Goal: Task Accomplishment & Management: Manage account settings

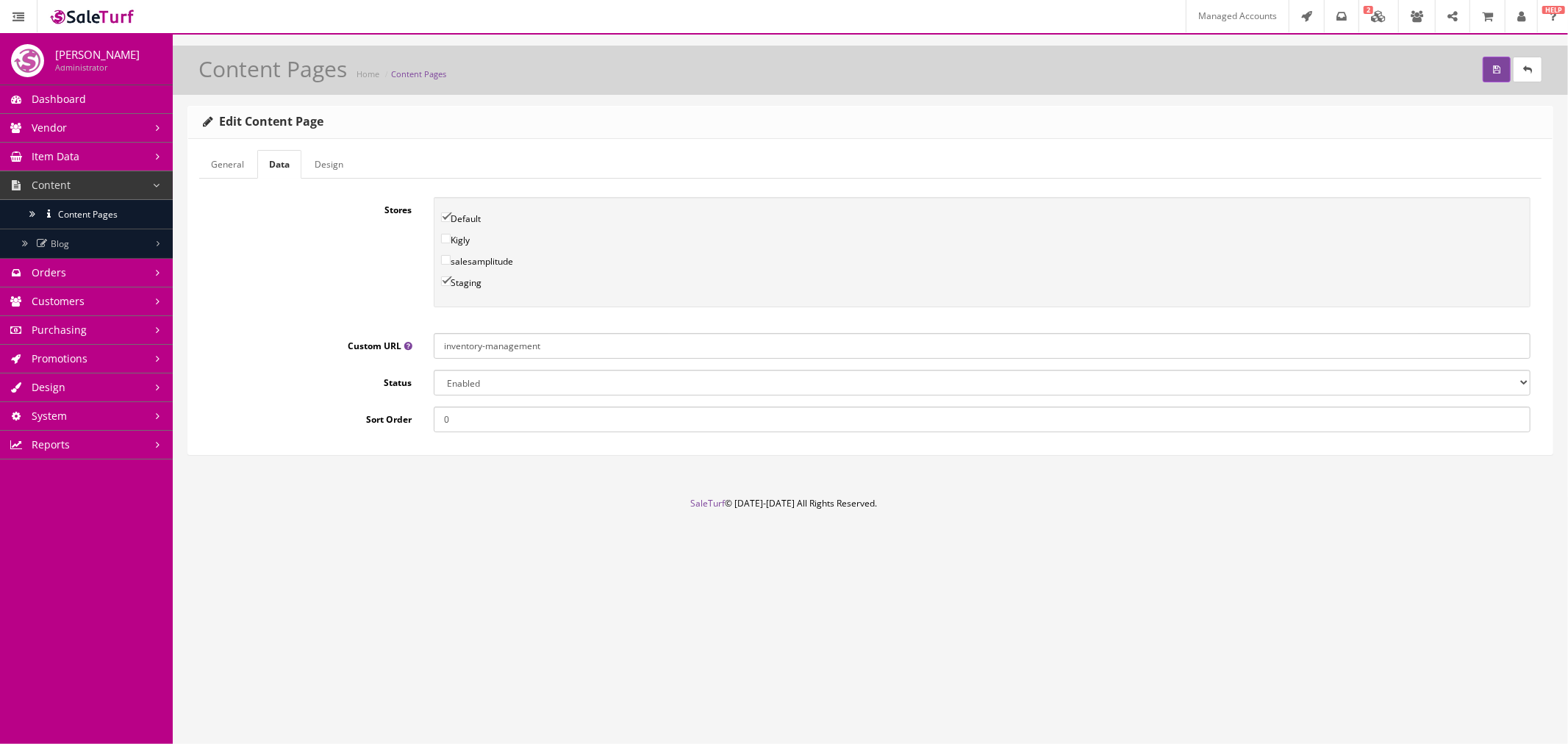
click at [108, 217] on span "Content Pages" at bounding box center [88, 213] width 59 height 12
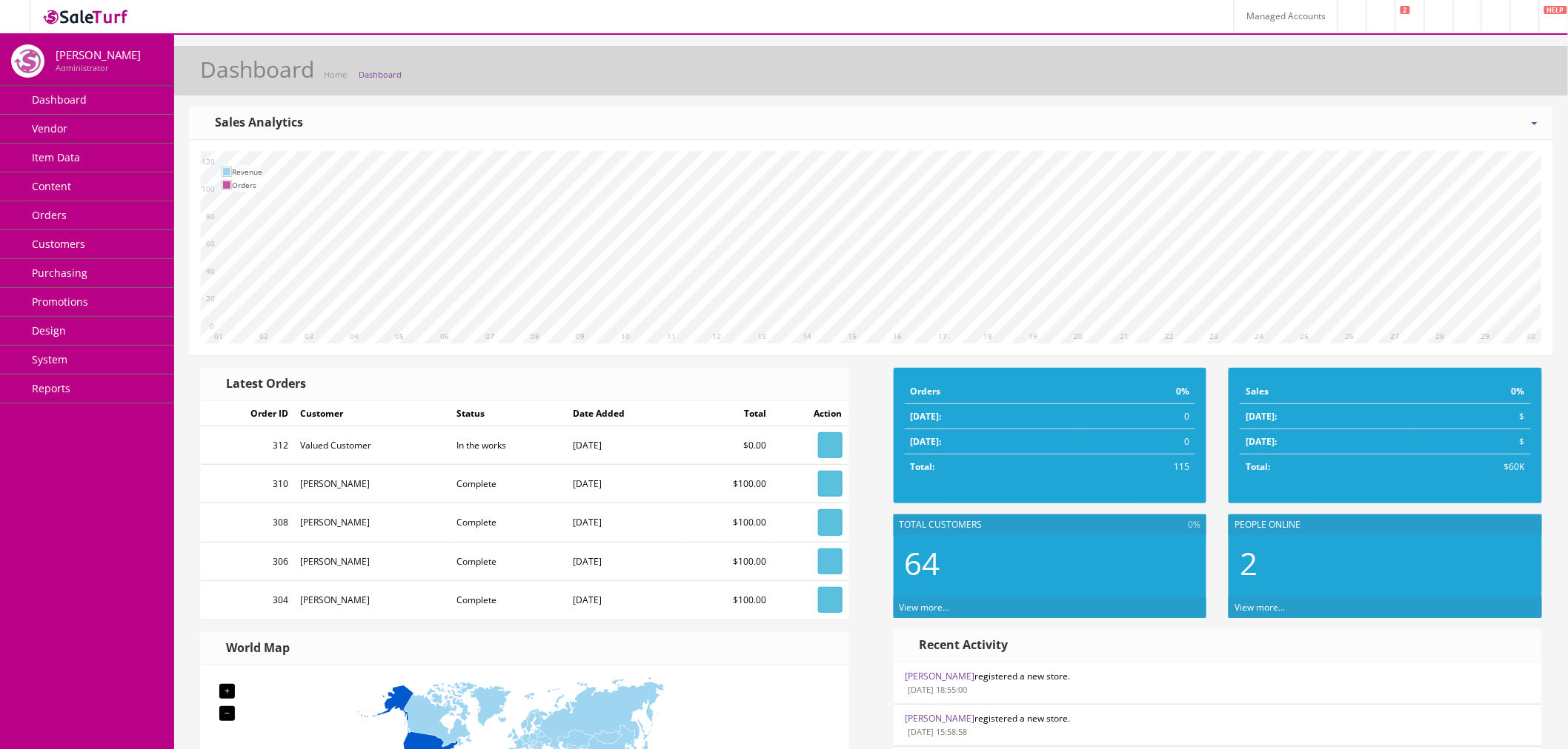
click at [78, 192] on link "Content" at bounding box center [87, 187] width 174 height 29
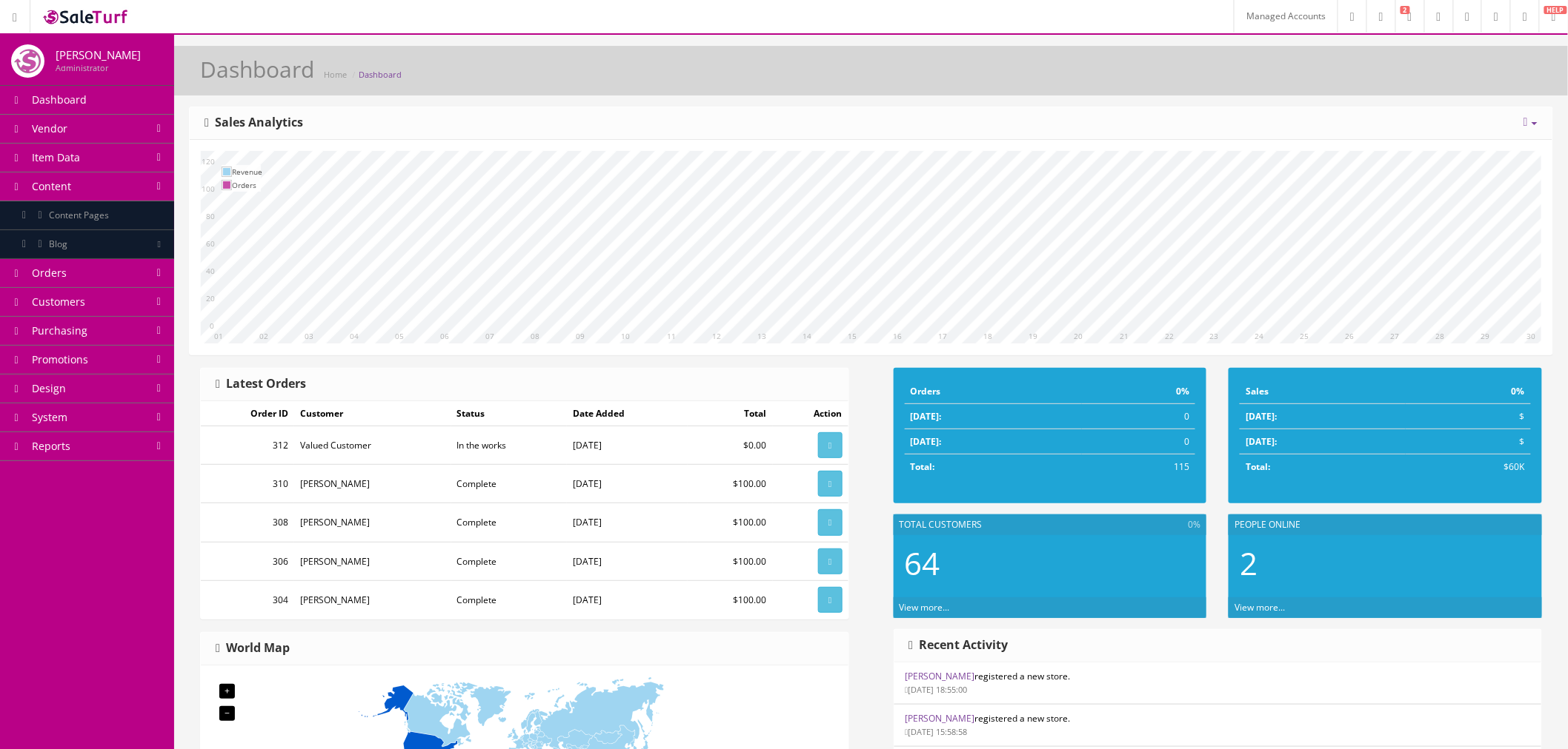
click at [101, 212] on span "Content Pages" at bounding box center [78, 215] width 60 height 12
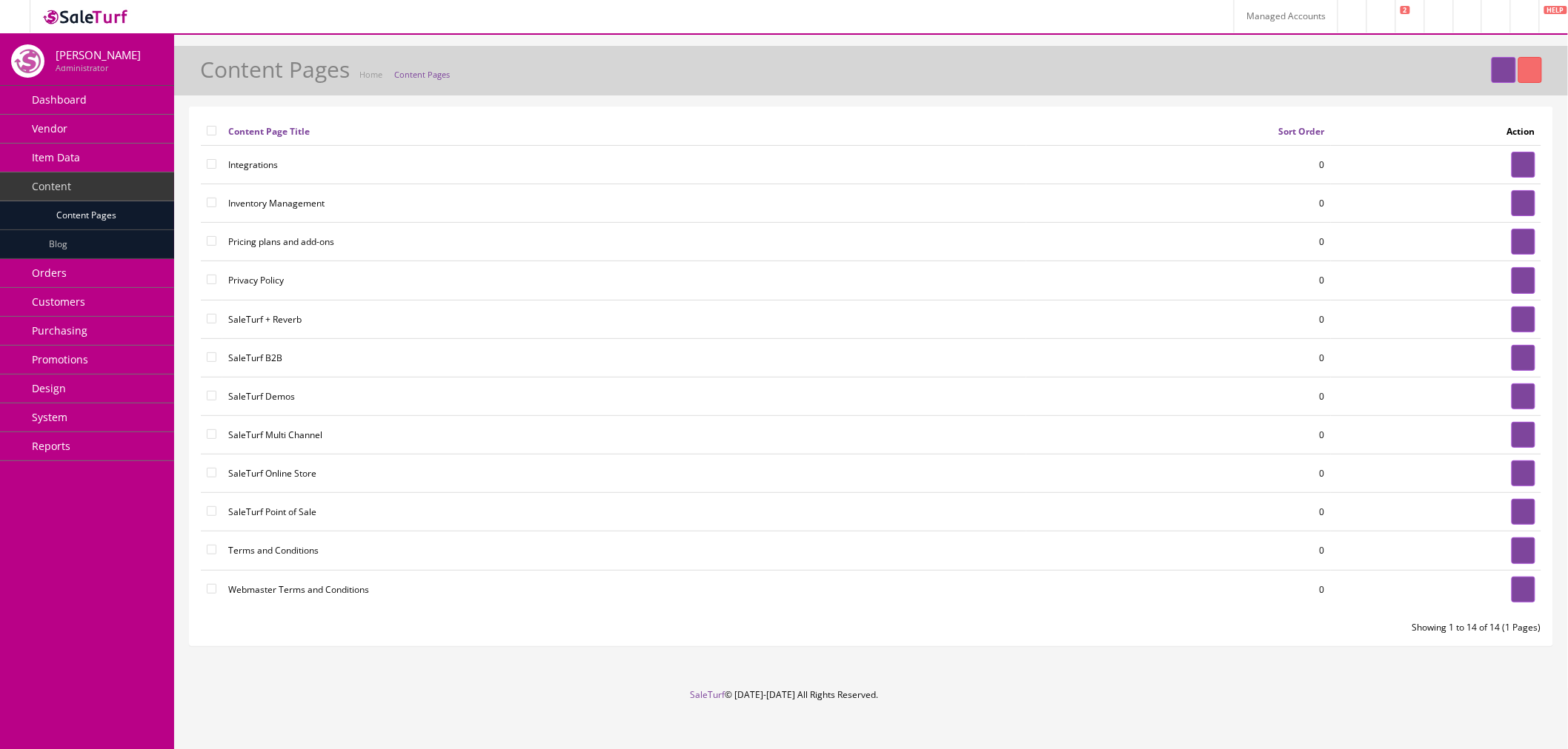
click at [77, 295] on span "Customers" at bounding box center [58, 302] width 53 height 14
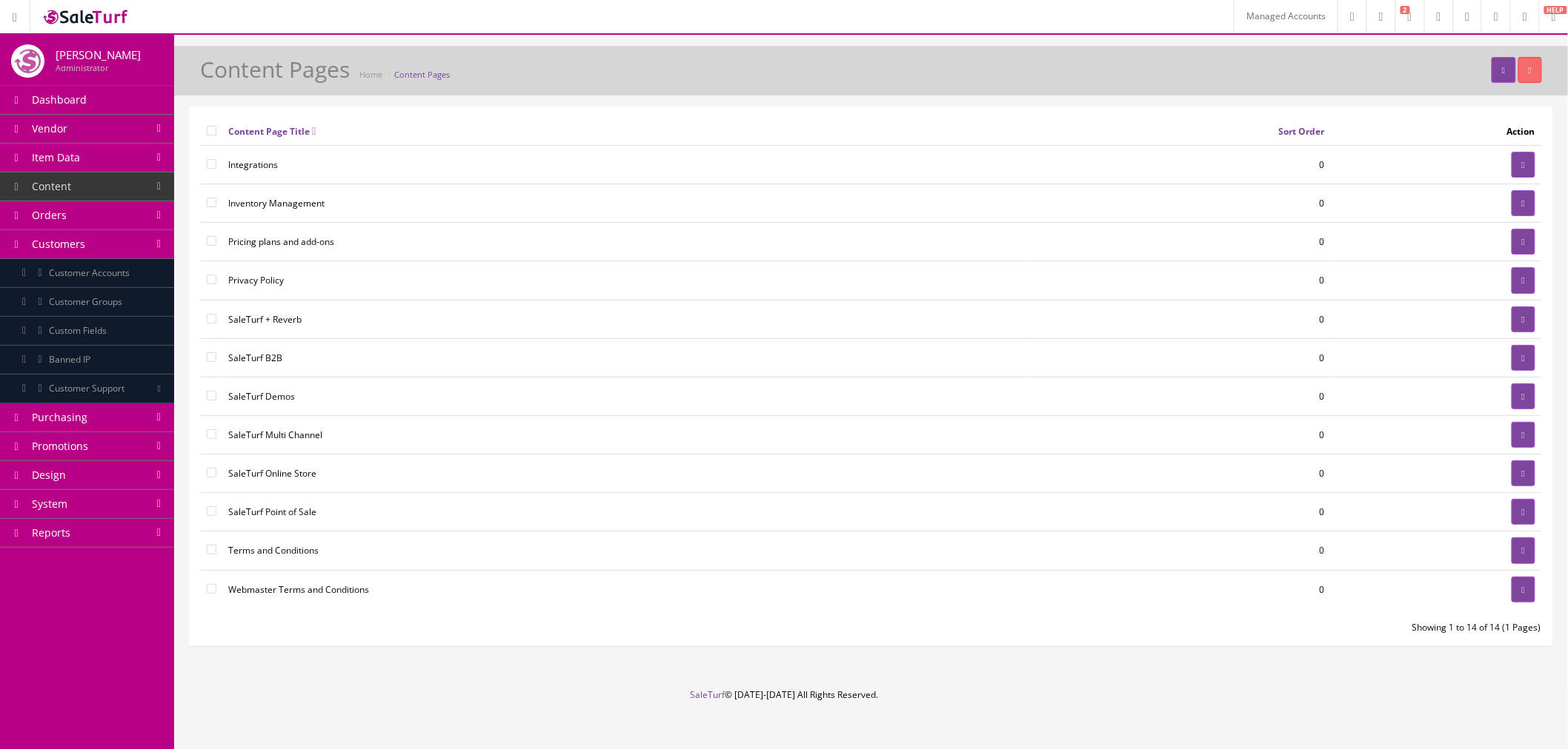
click at [130, 279] on link "Customer Accounts" at bounding box center [87, 274] width 174 height 29
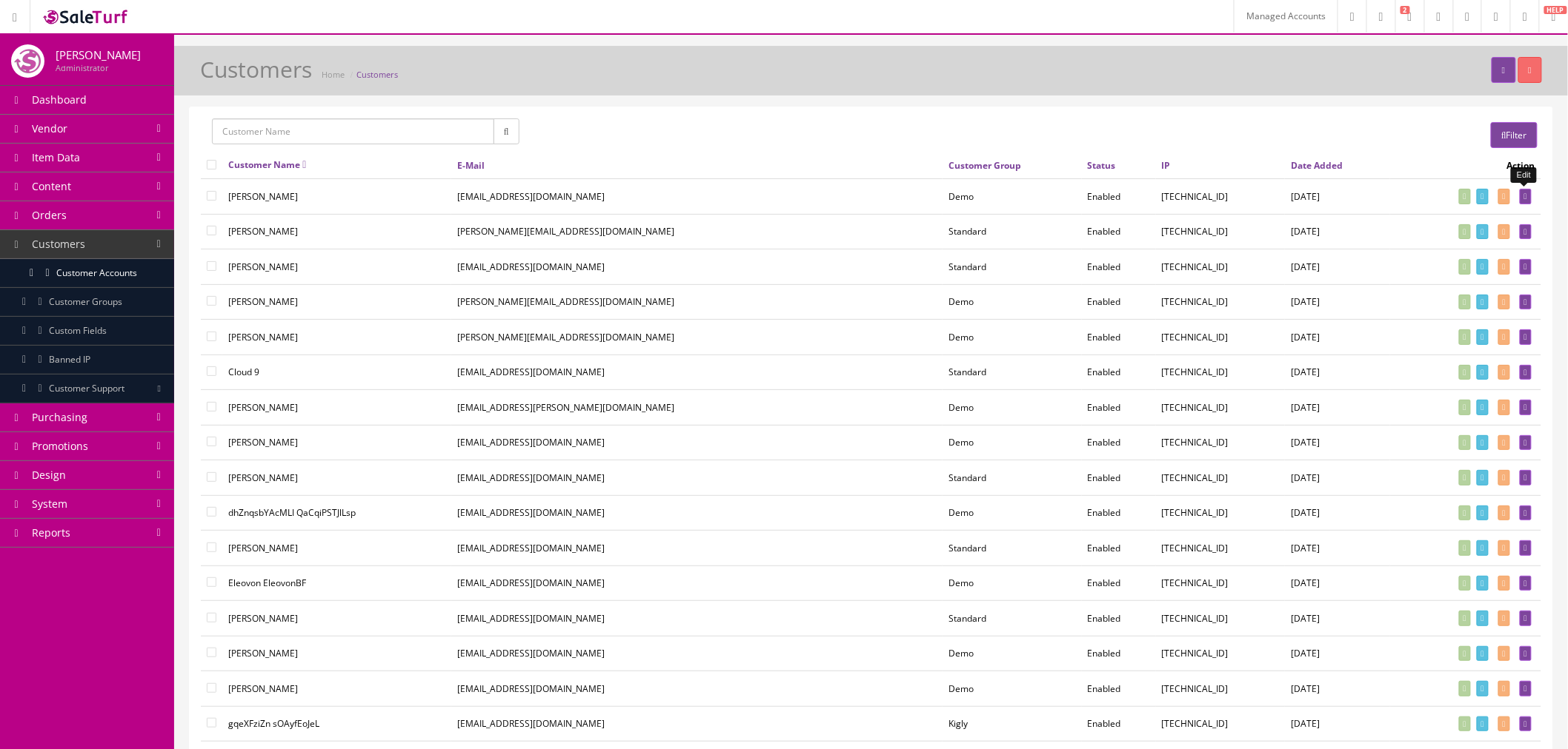
click at [1525, 198] on icon at bounding box center [1525, 196] width 3 height 8
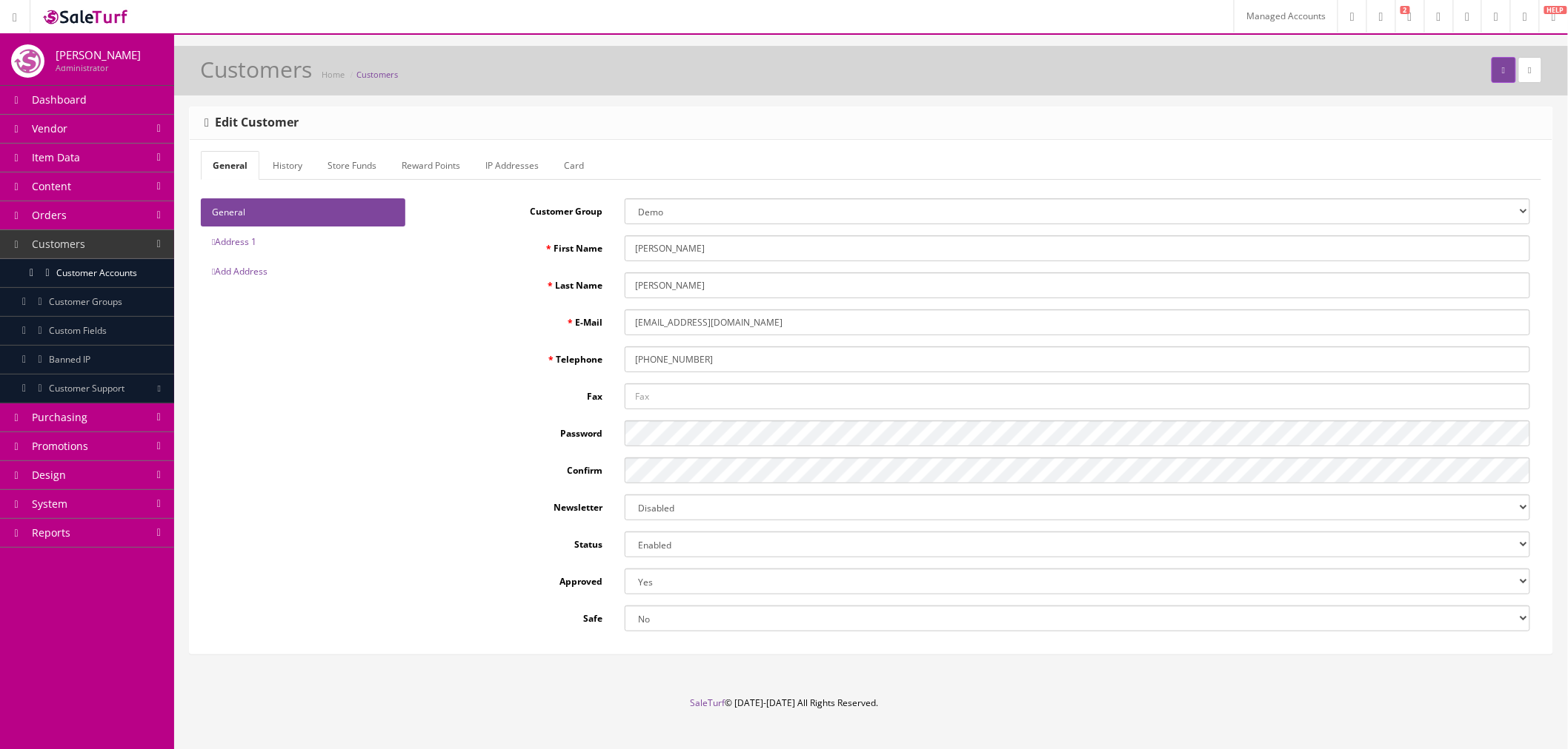
type input "joshlucio05"
click at [297, 165] on link "History" at bounding box center [287, 165] width 53 height 29
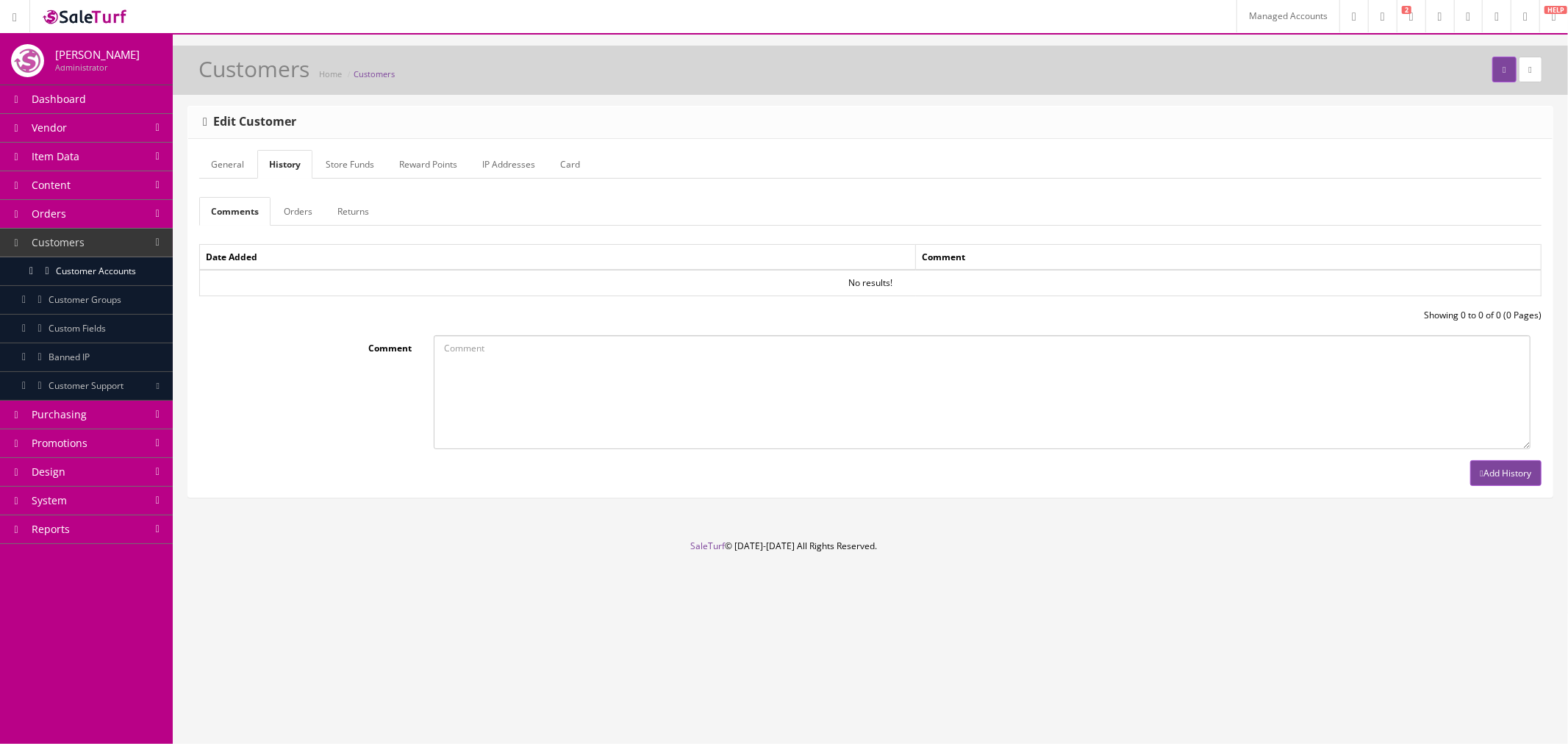
click at [309, 216] on link "Orders" at bounding box center [298, 212] width 52 height 29
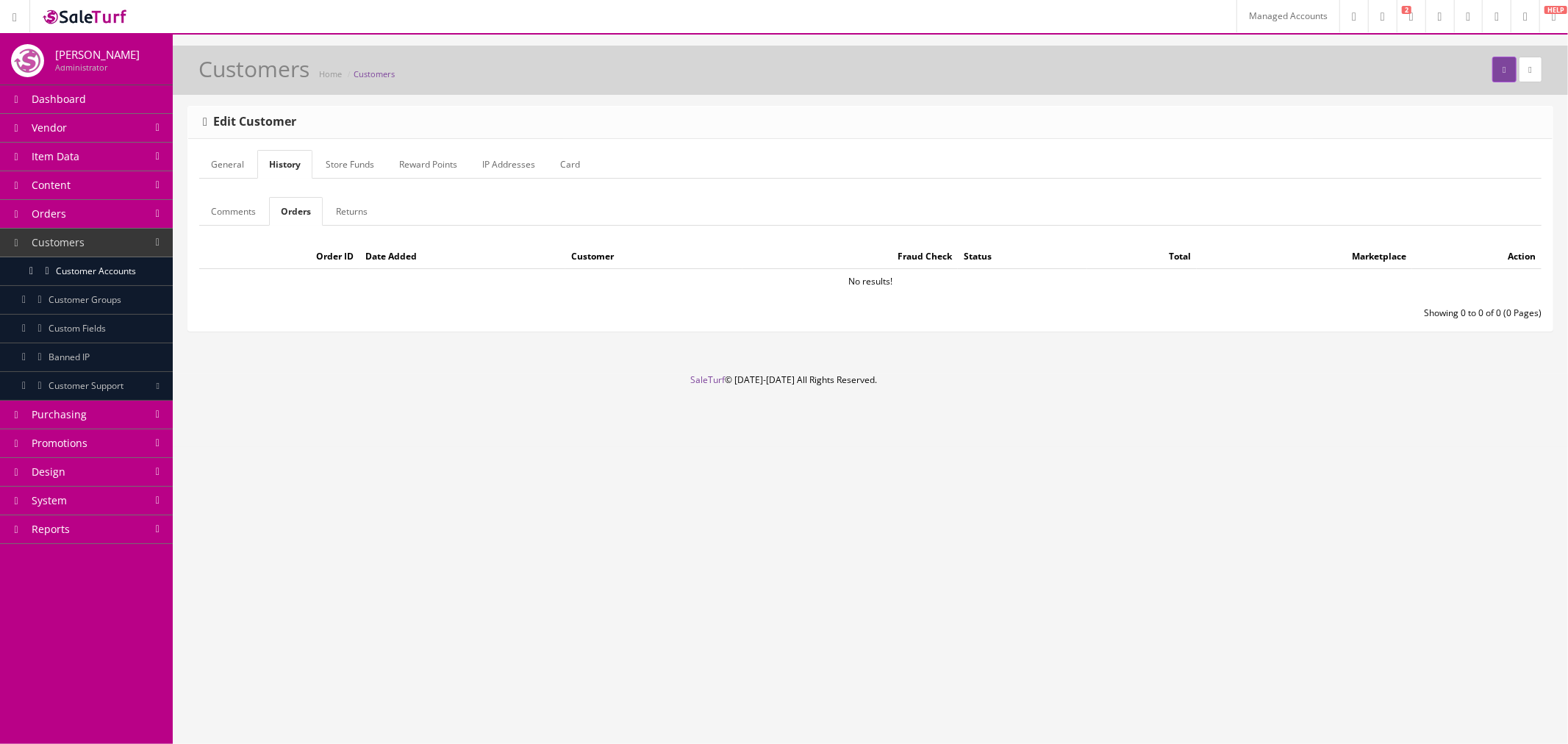
click at [343, 215] on link "Returns" at bounding box center [351, 212] width 55 height 29
click at [223, 218] on link "Comments" at bounding box center [234, 212] width 69 height 29
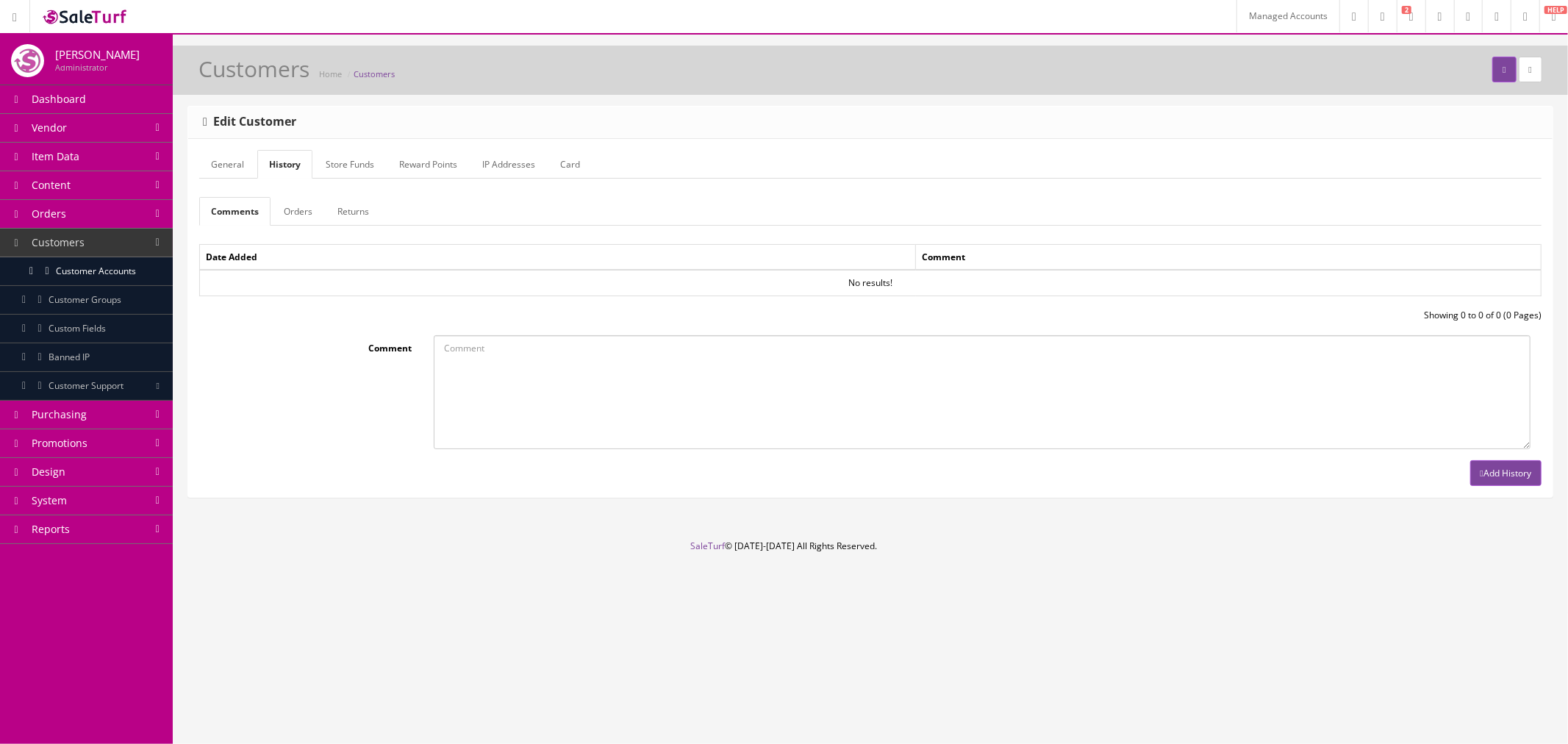
click at [292, 219] on link "Orders" at bounding box center [298, 212] width 52 height 29
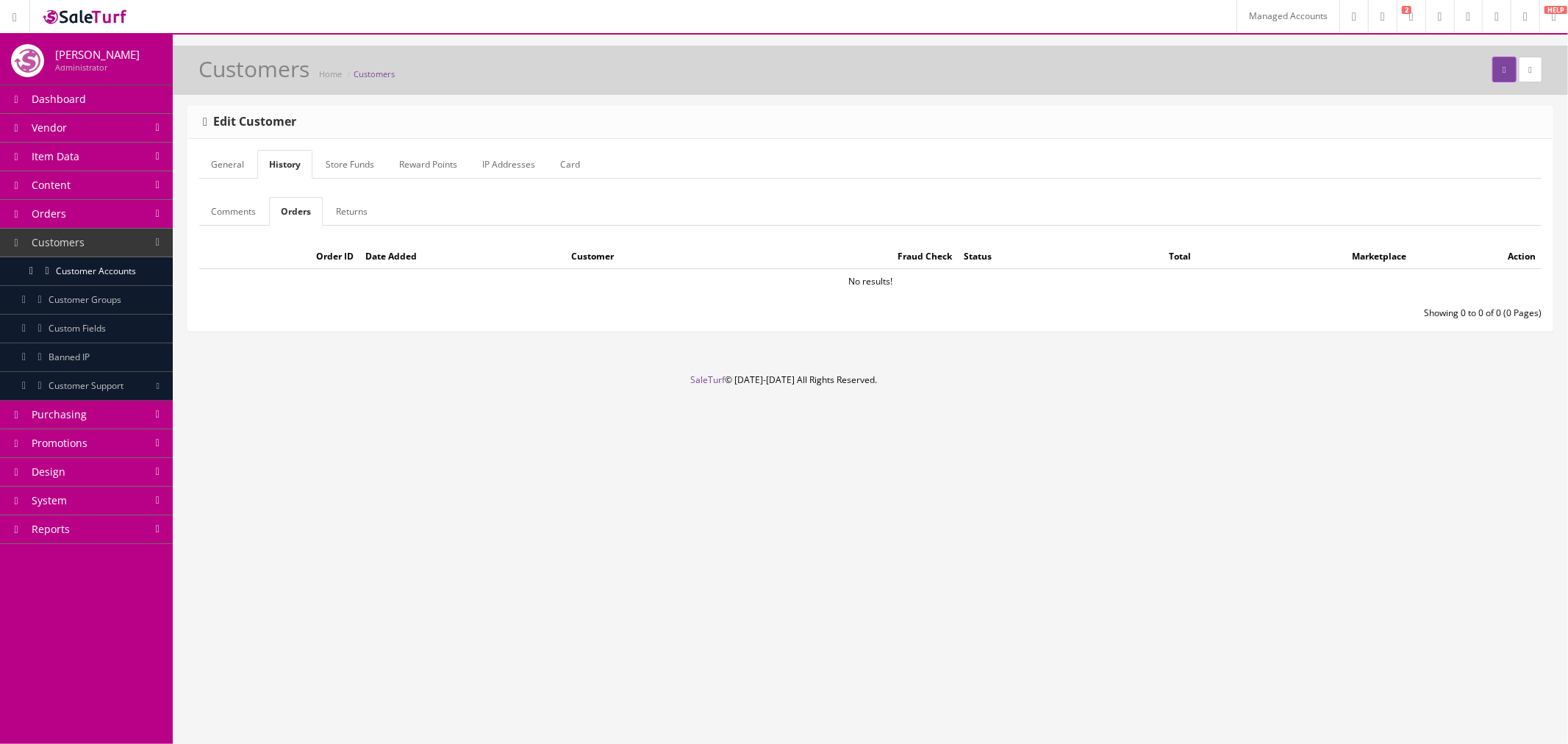
click at [363, 215] on link "Returns" at bounding box center [351, 212] width 55 height 29
click at [355, 168] on link "Store Funds" at bounding box center [351, 164] width 72 height 29
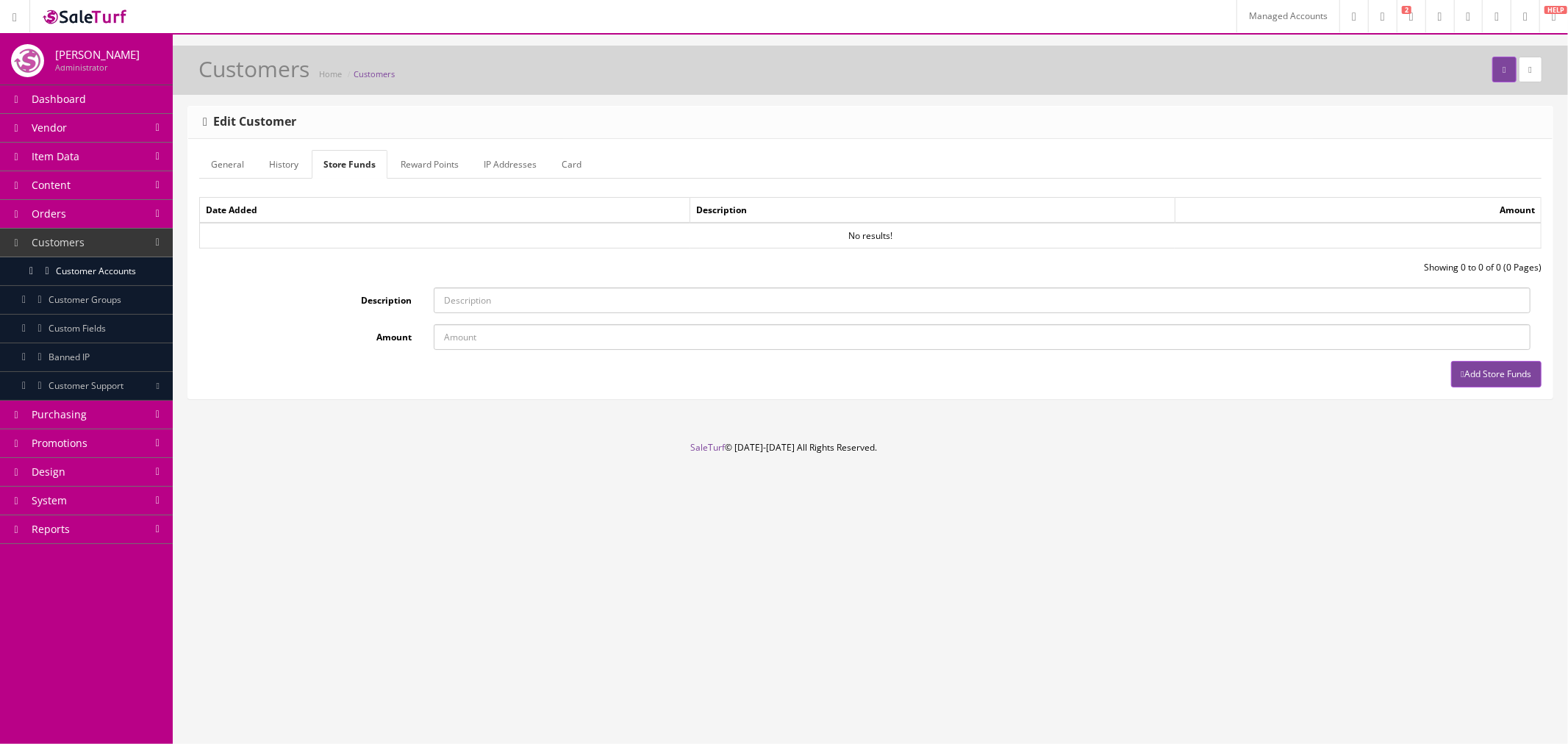
click at [427, 170] on link "Reward Points" at bounding box center [429, 164] width 82 height 29
click at [520, 173] on link "IP Addresses" at bounding box center [512, 164] width 76 height 29
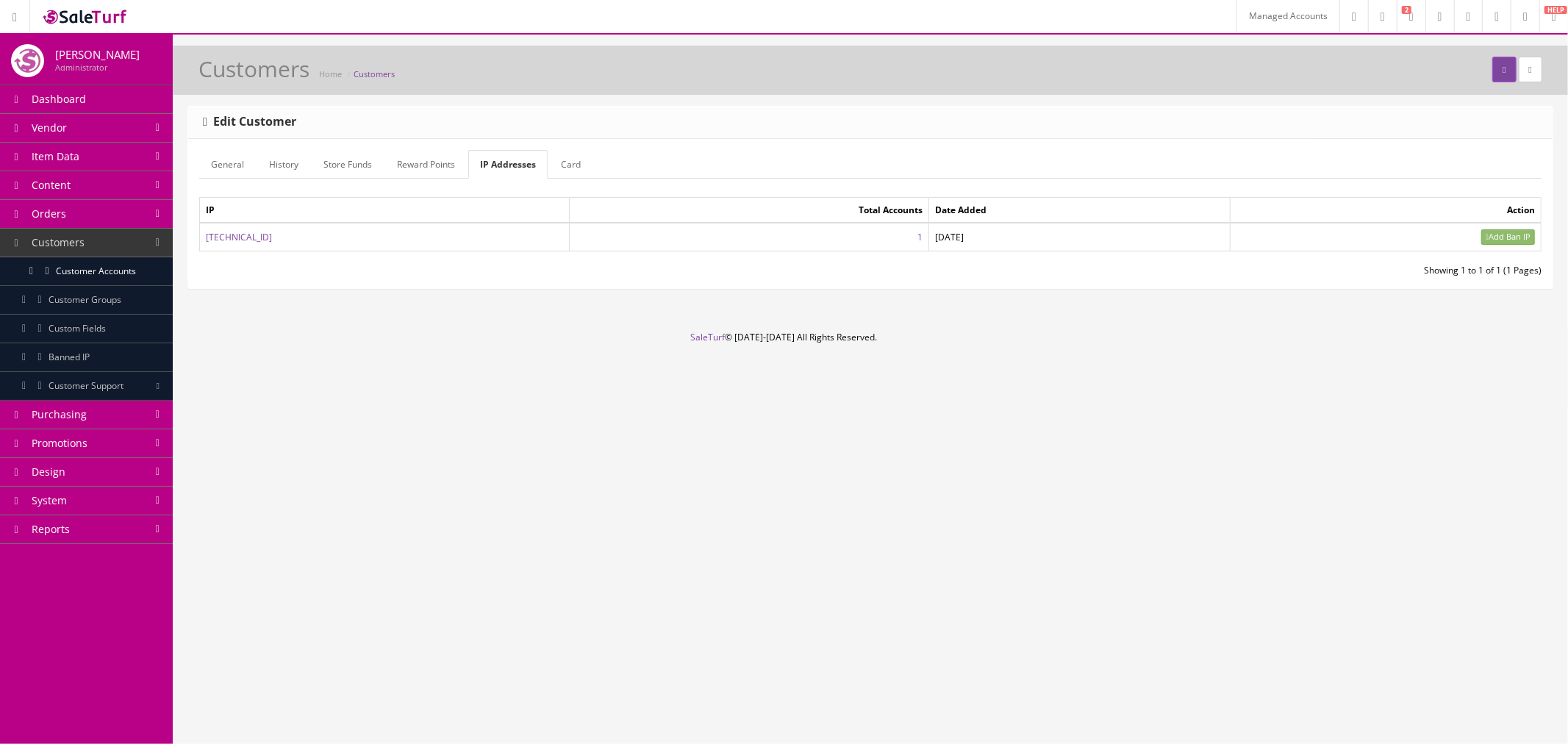
click at [568, 172] on link "Card" at bounding box center [570, 164] width 44 height 29
click at [438, 174] on link "Reward Points" at bounding box center [427, 164] width 82 height 29
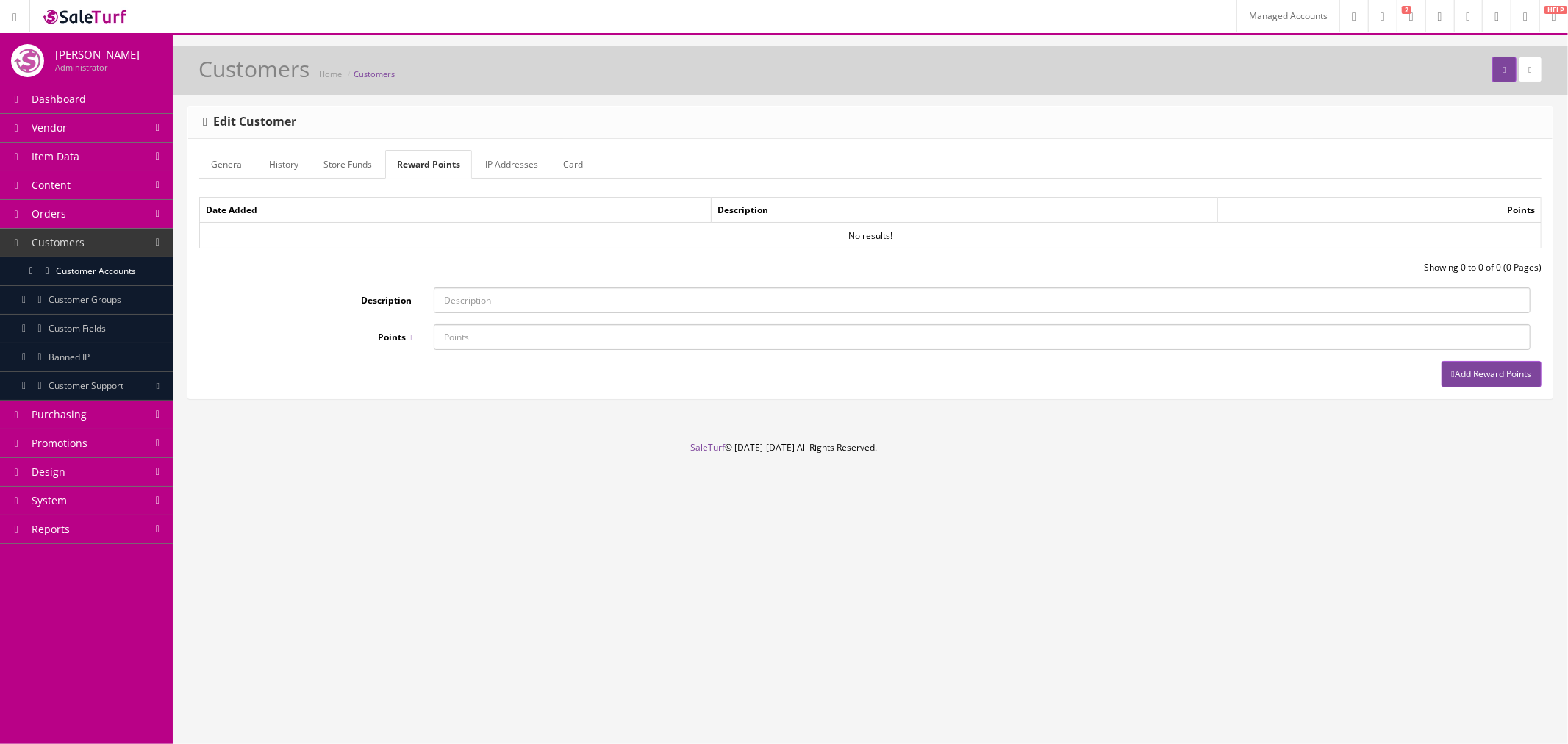
click at [361, 173] on link "Store Funds" at bounding box center [348, 164] width 72 height 29
click at [283, 171] on link "History" at bounding box center [284, 164] width 53 height 29
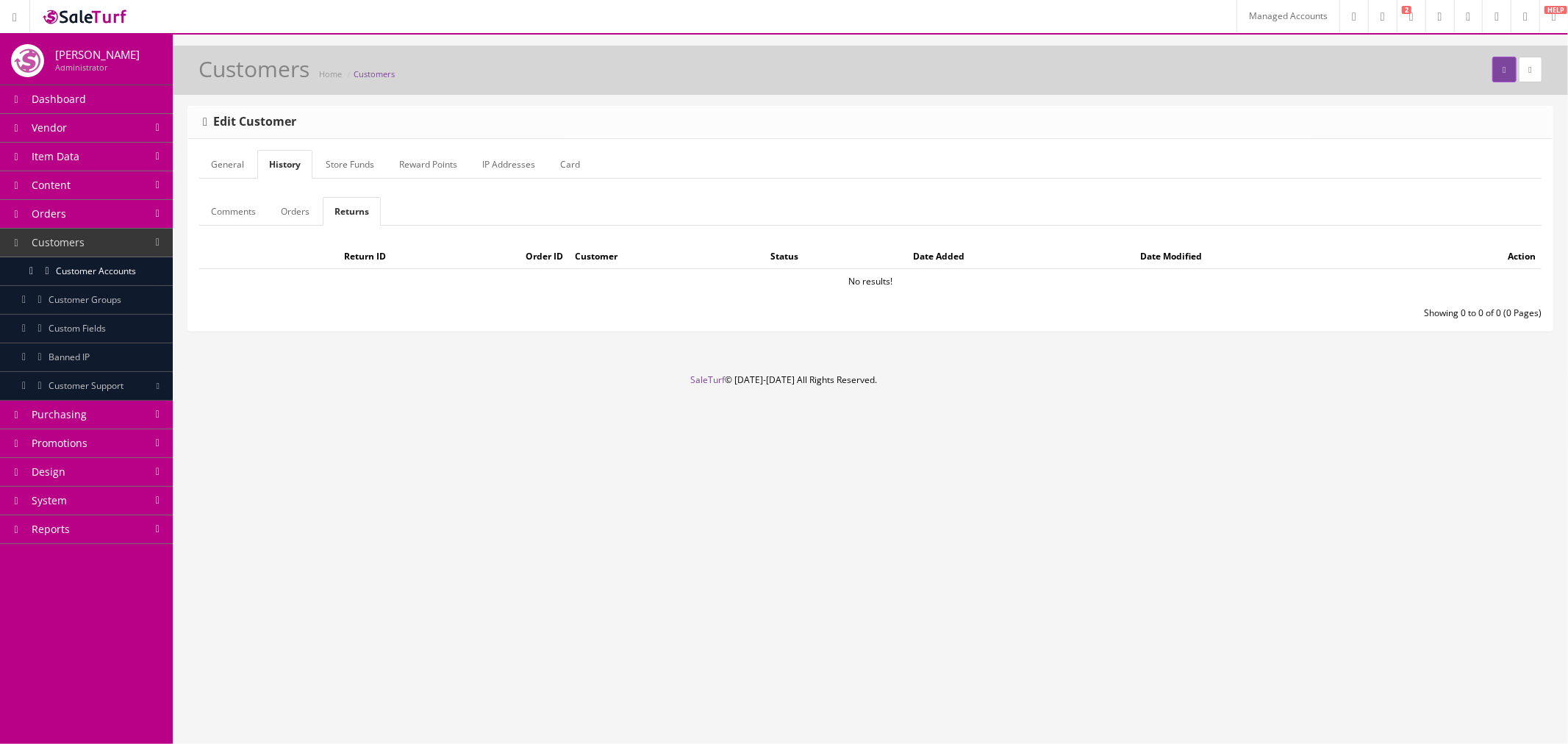
click at [581, 167] on link "Card" at bounding box center [570, 164] width 44 height 29
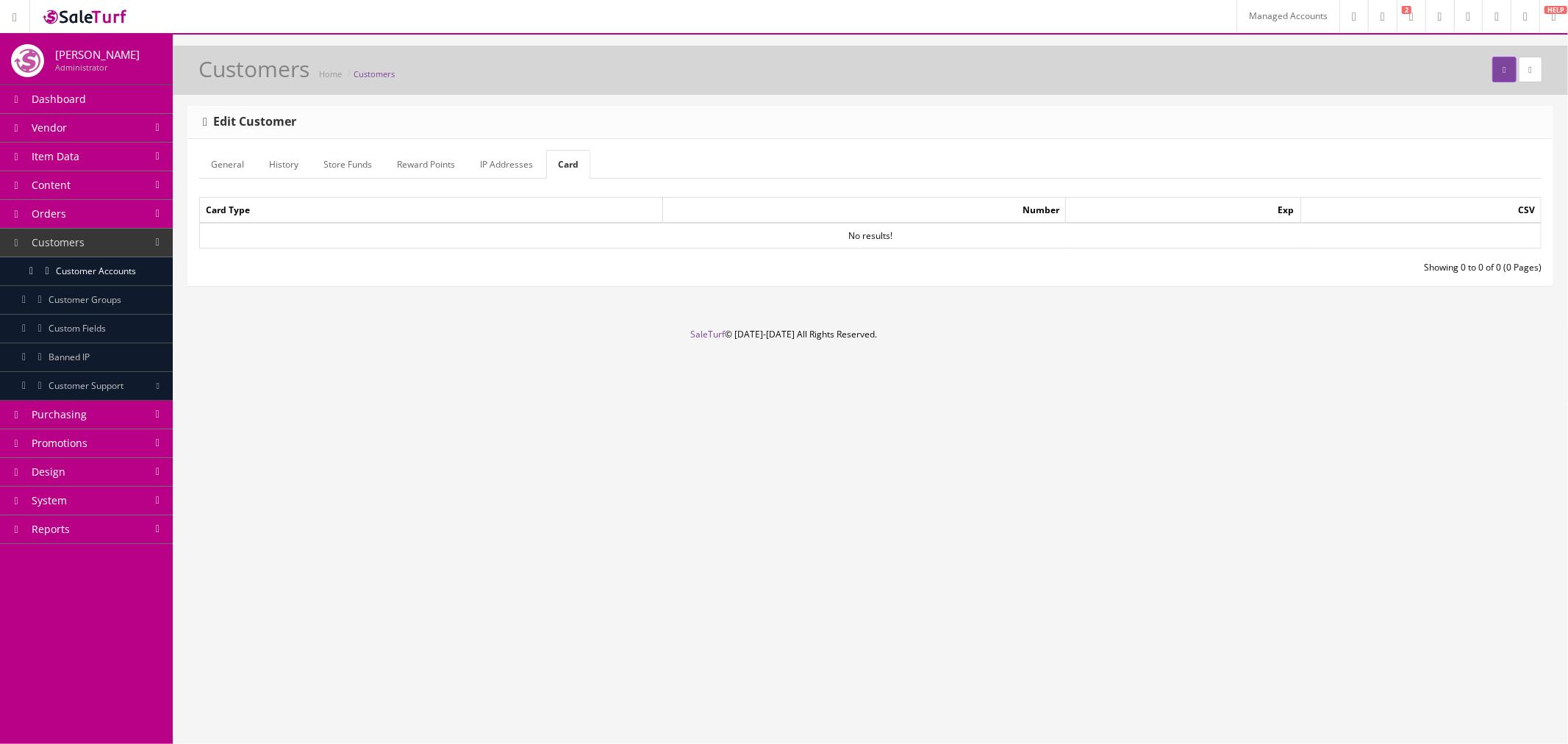
click at [471, 173] on link "IP Addresses" at bounding box center [506, 164] width 76 height 29
click at [435, 173] on link "Reward Points" at bounding box center [427, 164] width 82 height 29
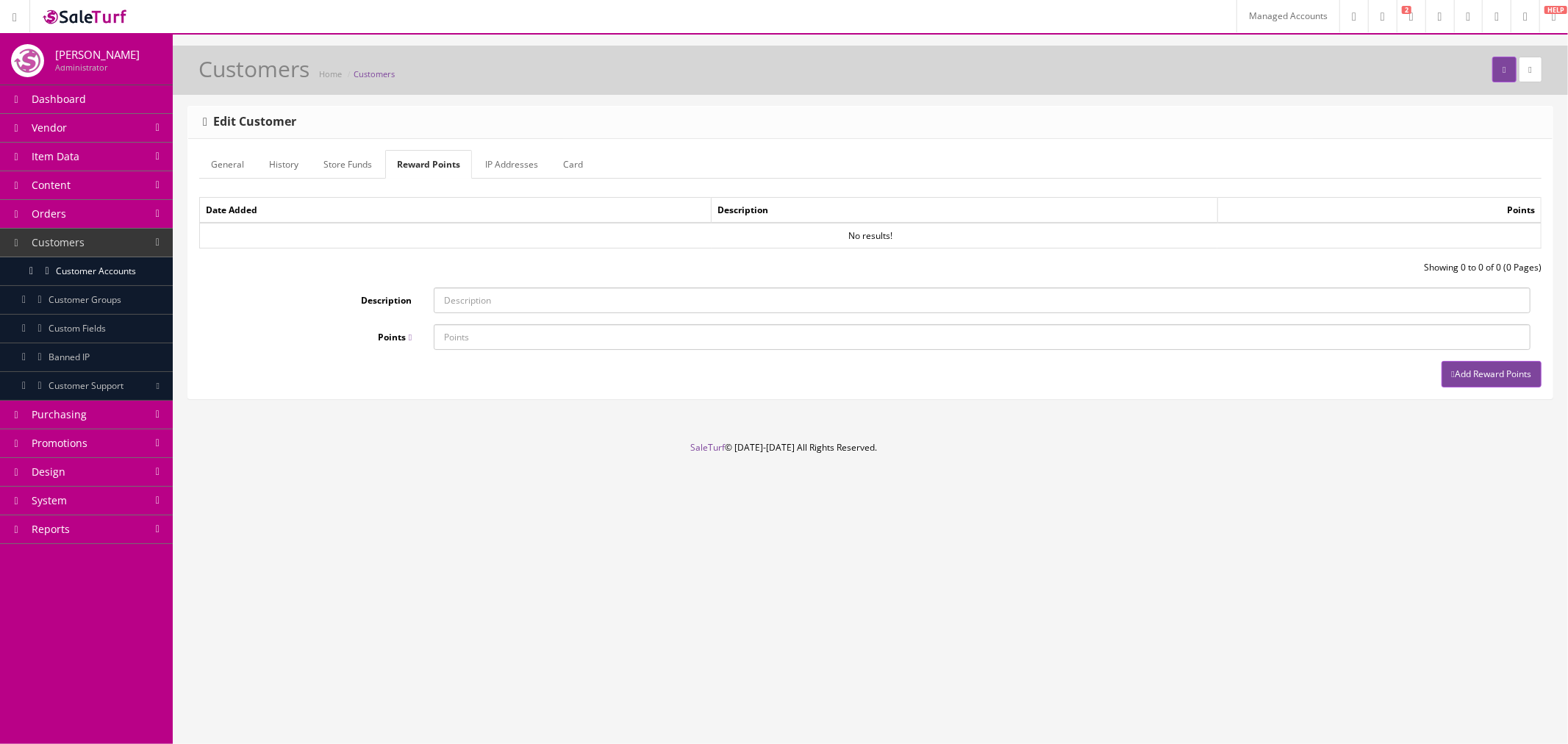
click at [362, 173] on link "Store Funds" at bounding box center [348, 164] width 72 height 29
click at [285, 173] on link "History" at bounding box center [284, 164] width 53 height 29
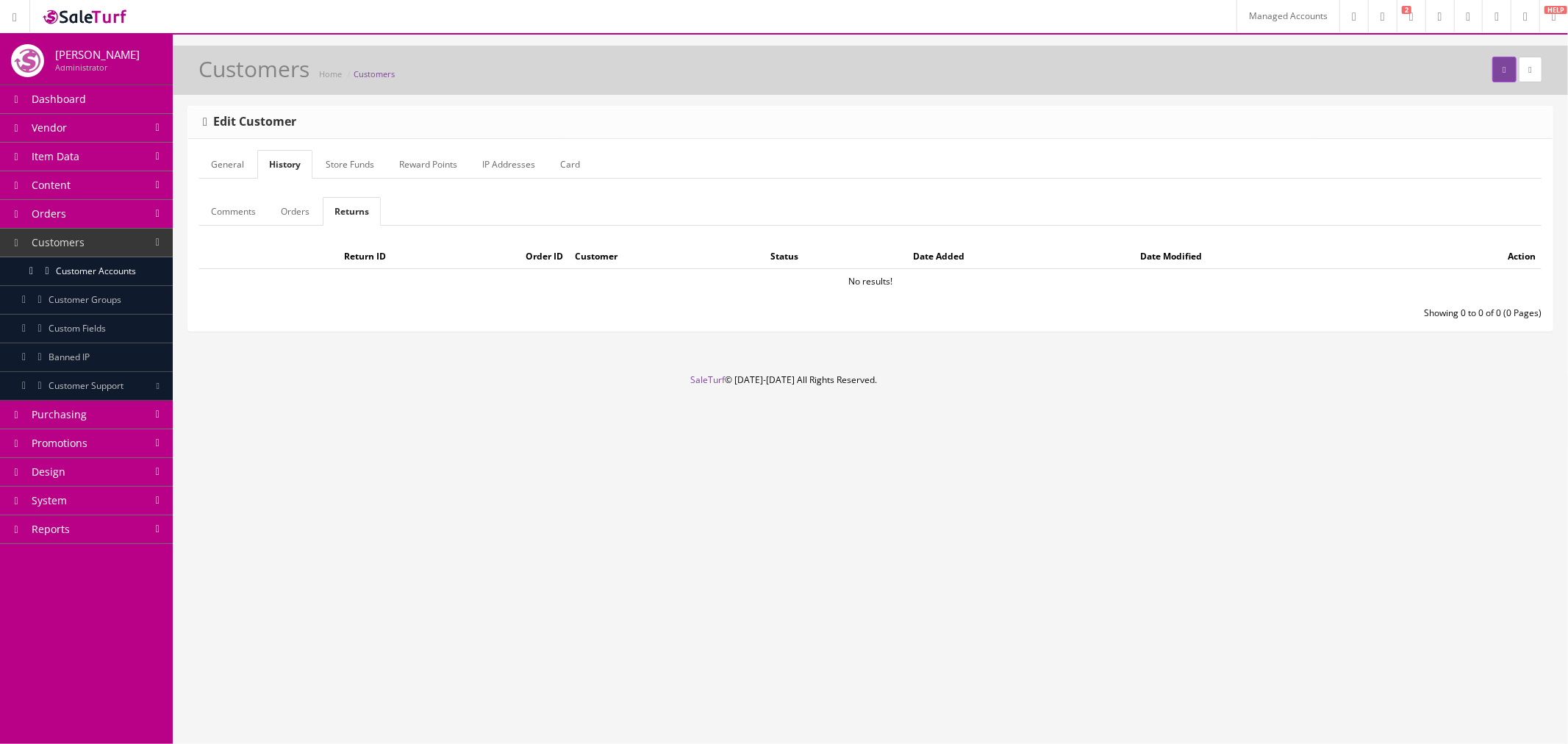
click at [231, 173] on link "General" at bounding box center [227, 164] width 57 height 29
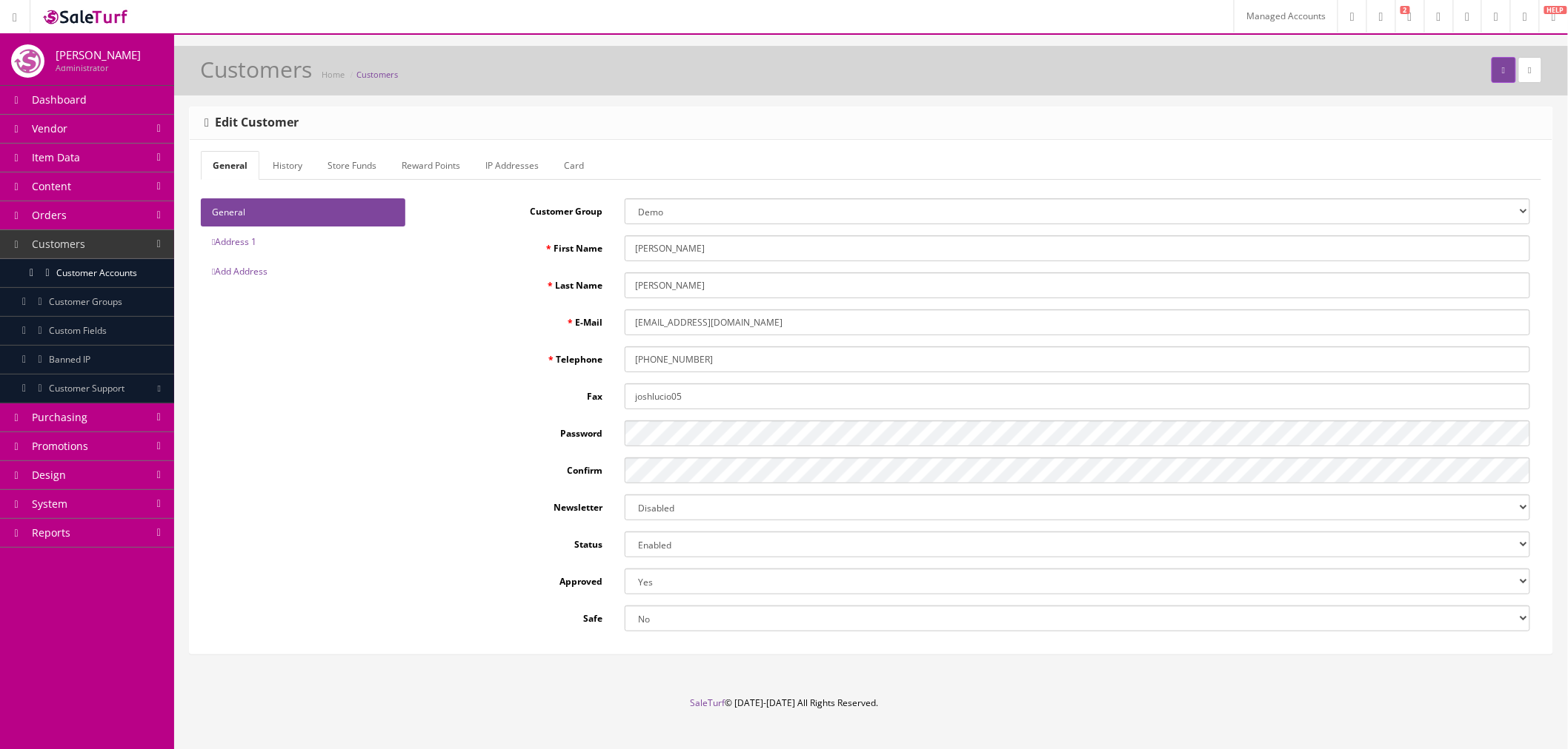
click at [249, 247] on link "Address 1" at bounding box center [303, 242] width 205 height 28
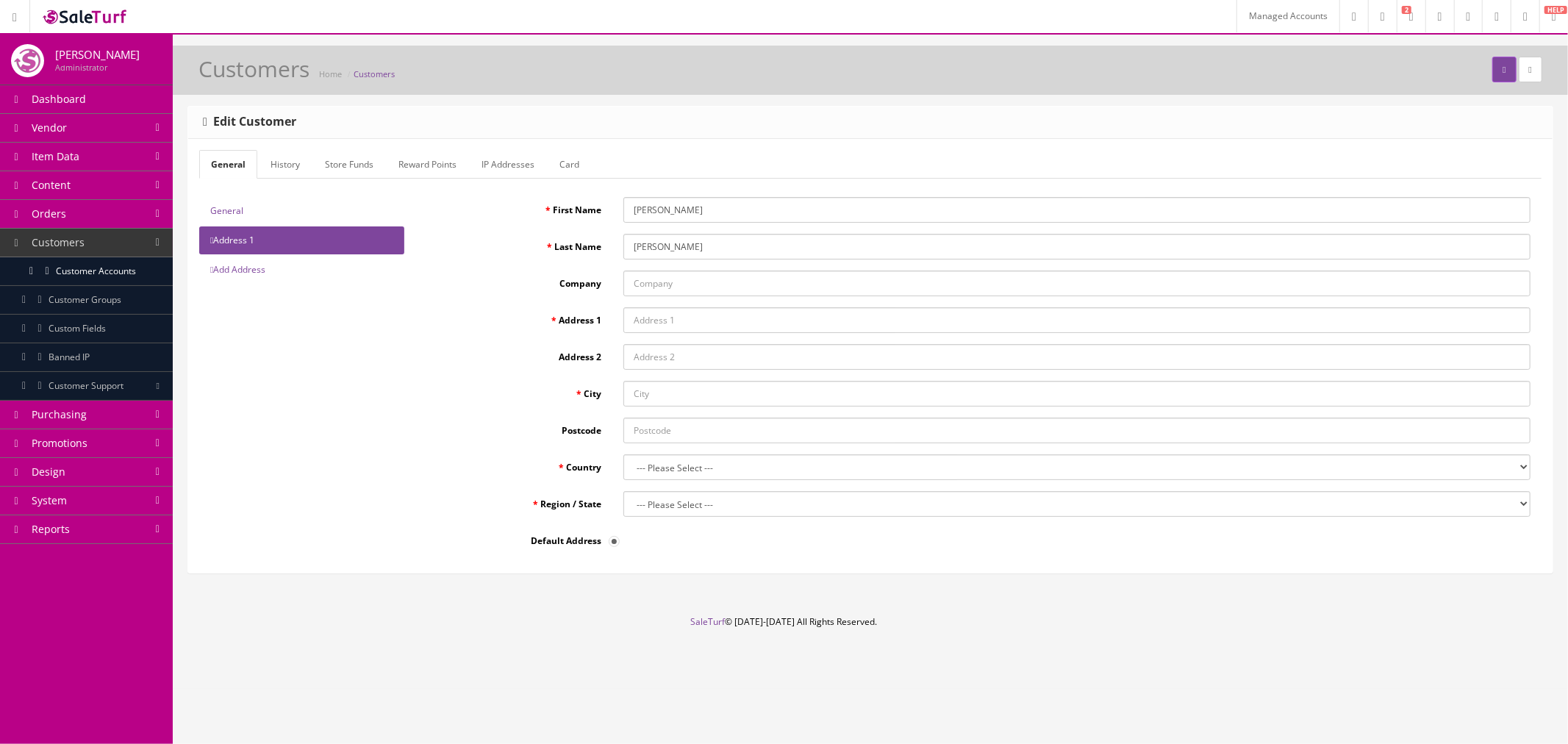
click at [255, 223] on link "General" at bounding box center [301, 212] width 205 height 28
